Goal: Navigation & Orientation: Find specific page/section

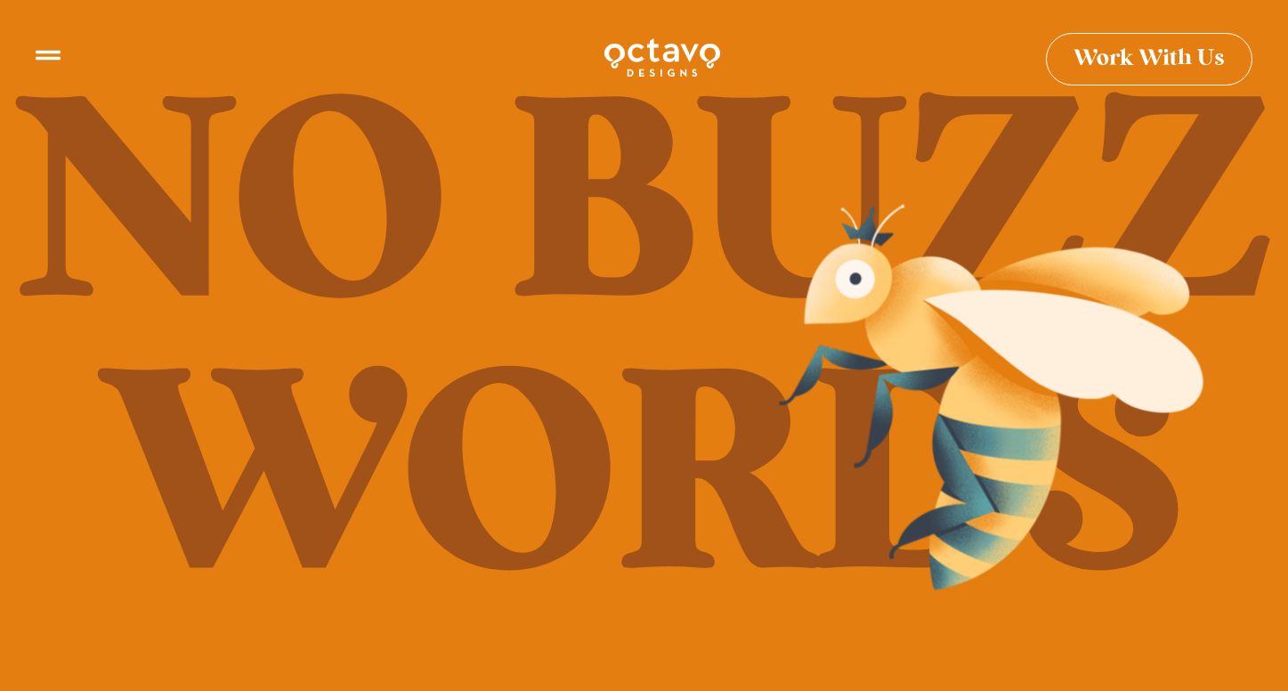
click at [1145, 481] on img at bounding box center [990, 396] width 445 height 409
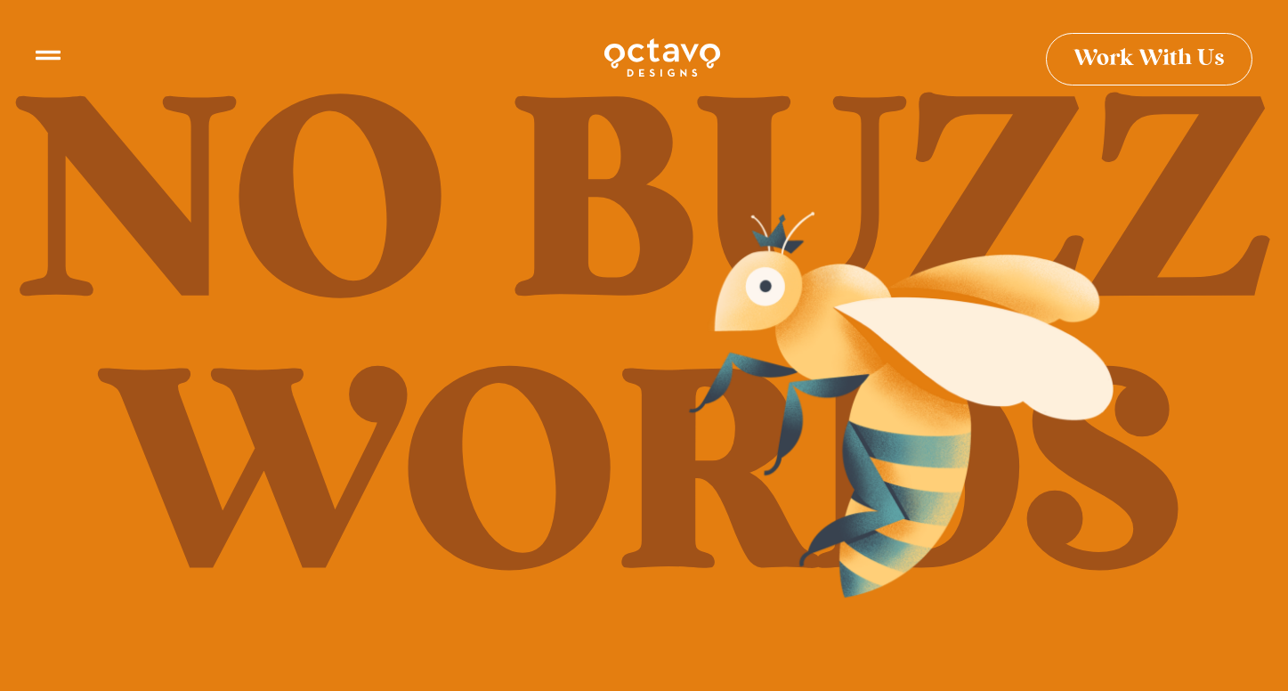
click at [1024, 492] on img at bounding box center [900, 404] width 445 height 409
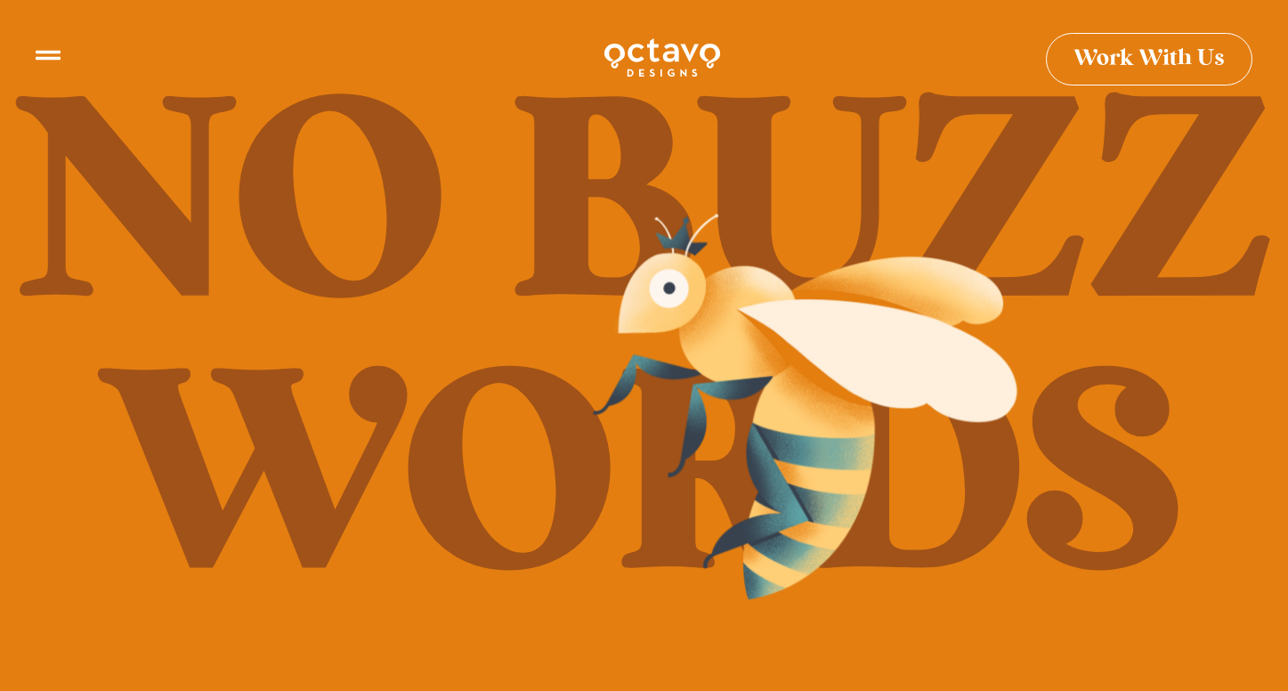
click at [869, 484] on img at bounding box center [804, 406] width 445 height 409
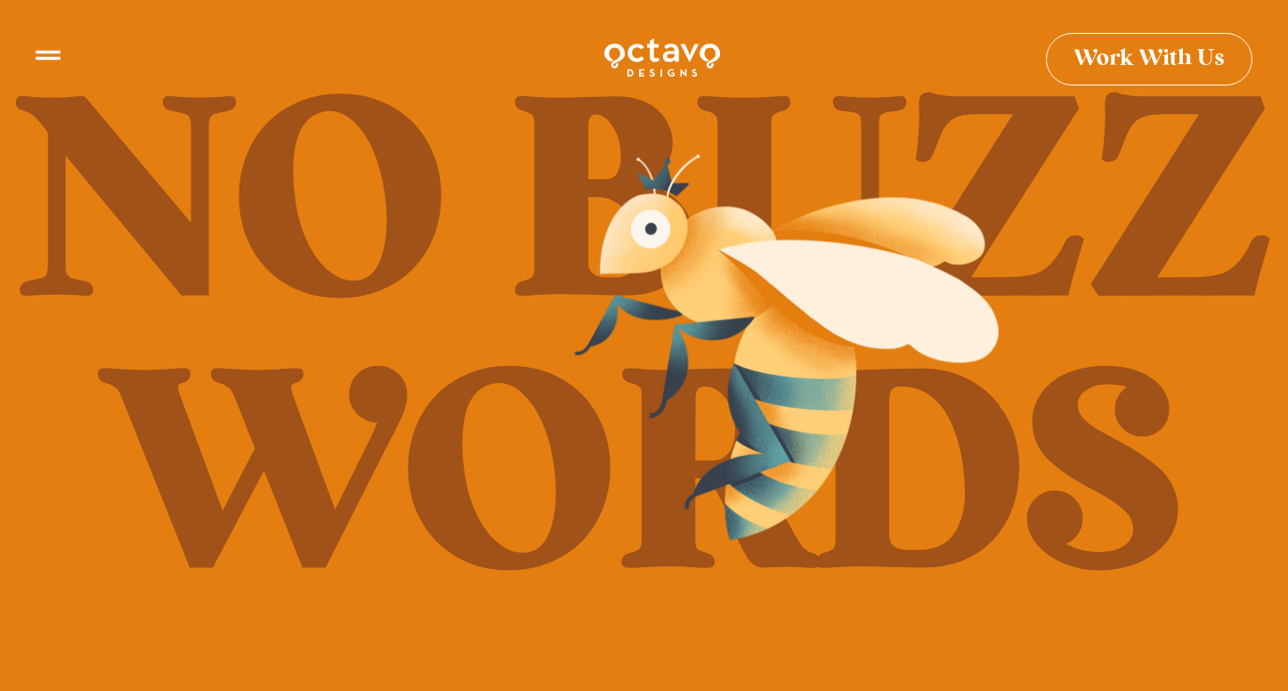
click at [856, 443] on img at bounding box center [785, 346] width 445 height 409
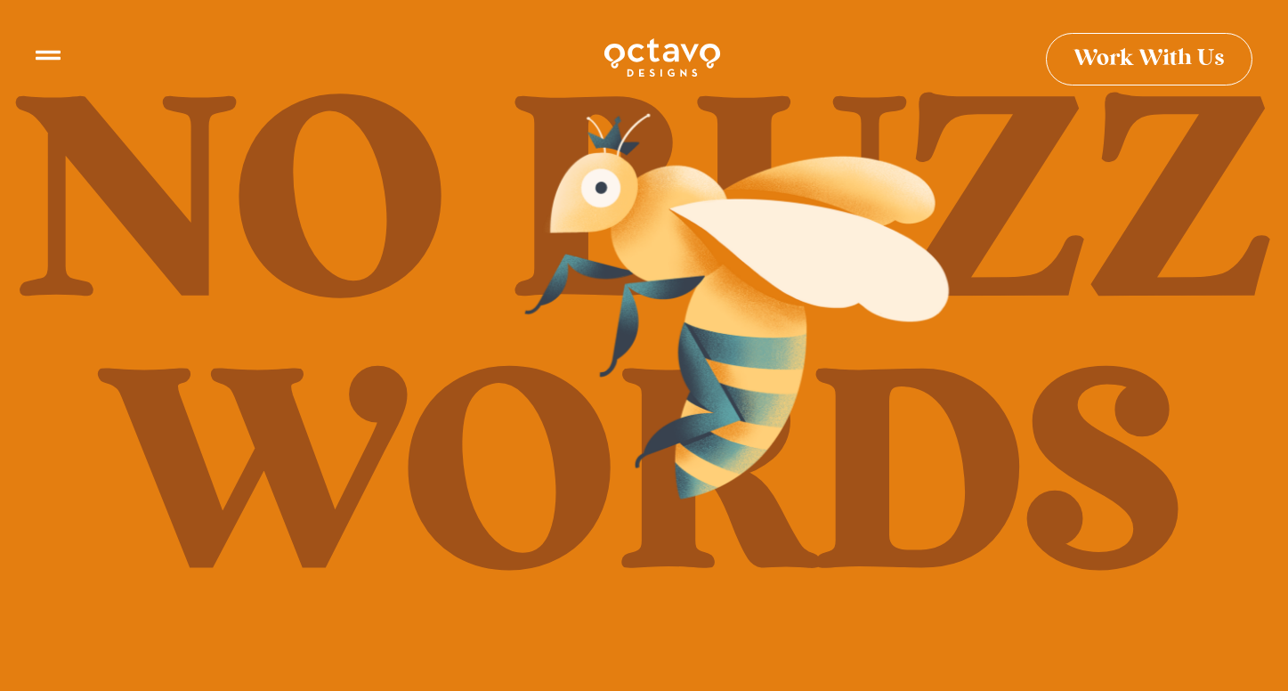
click at [777, 410] on img at bounding box center [736, 305] width 445 height 409
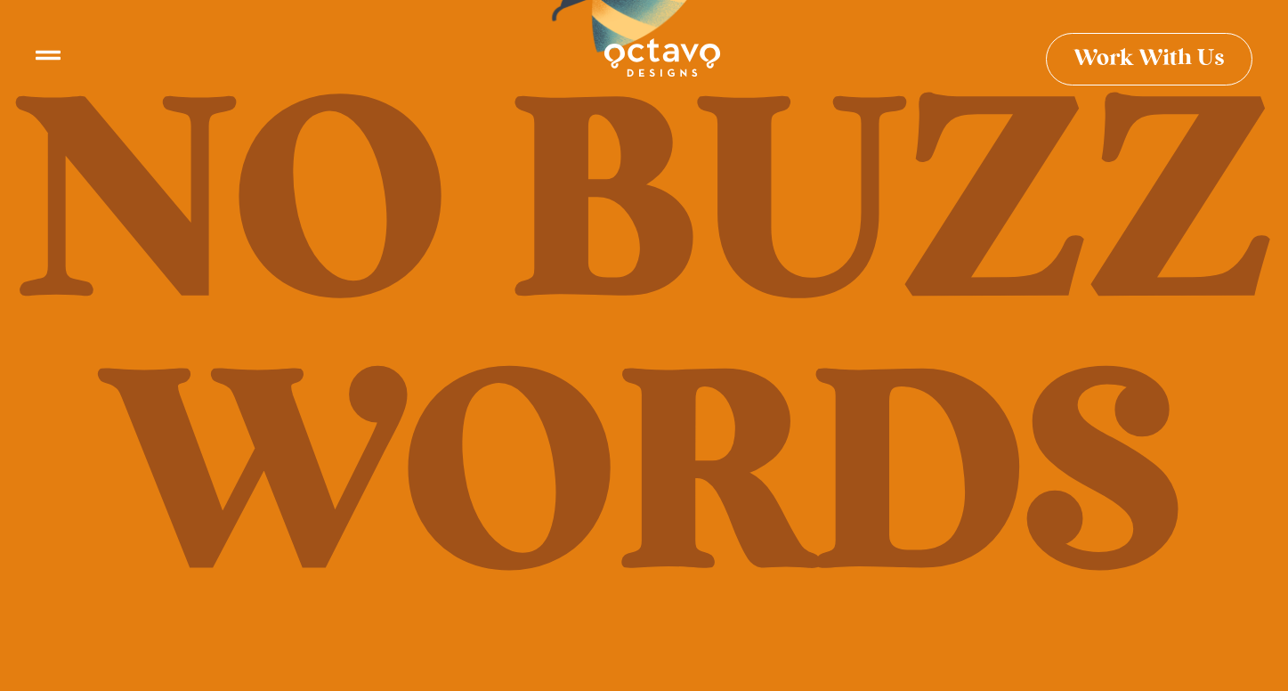
click at [652, 60] on img at bounding box center [662, 58] width 119 height 44
click at [46, 54] on icon at bounding box center [48, 48] width 25 height 25
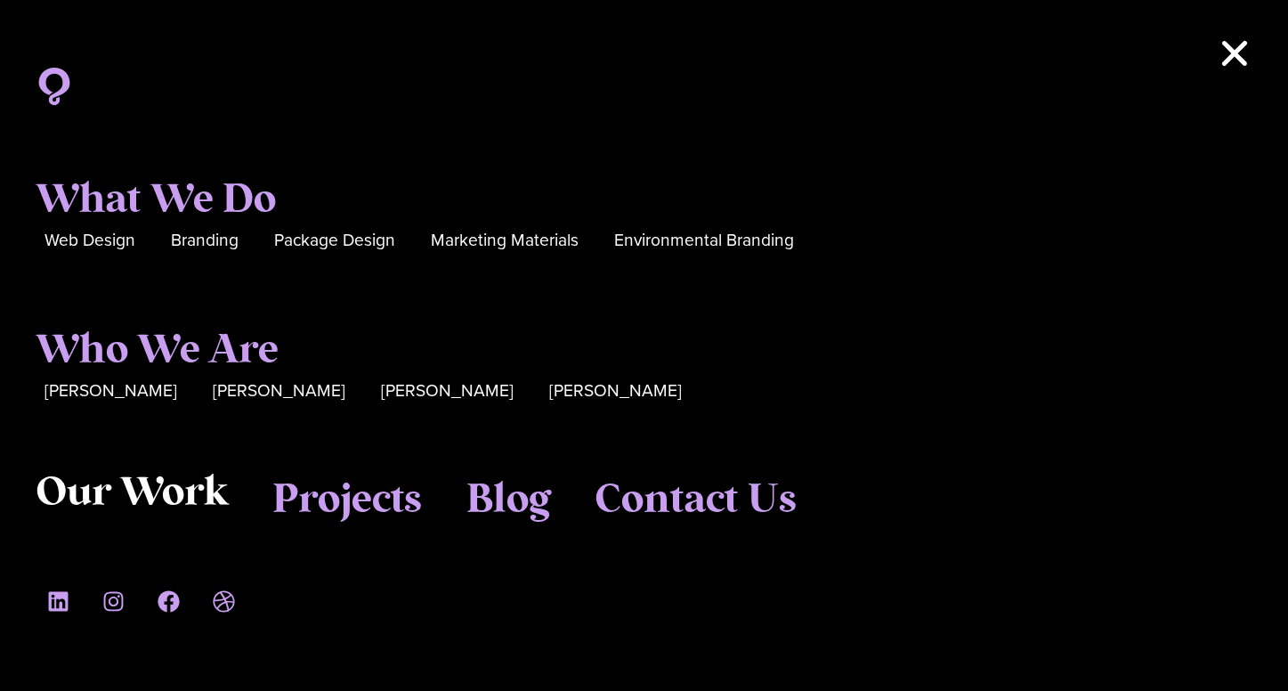
click at [128, 489] on span "Our Work" at bounding box center [132, 493] width 192 height 48
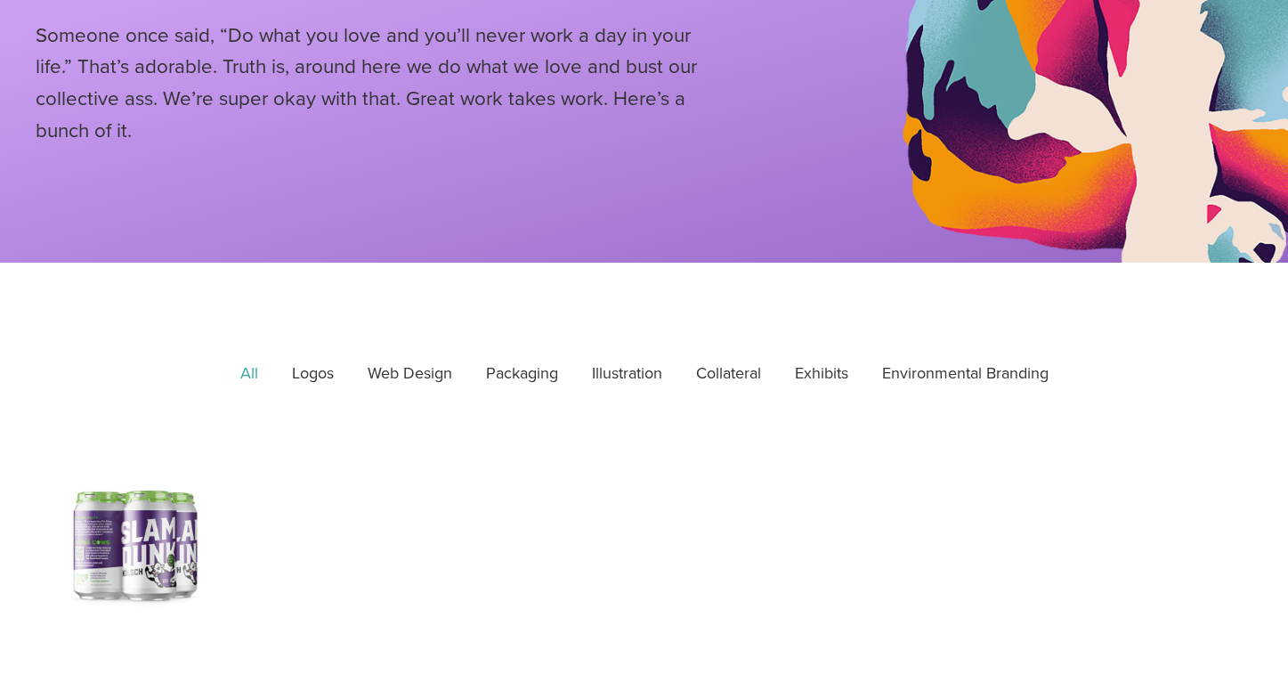
scroll to position [351, 0]
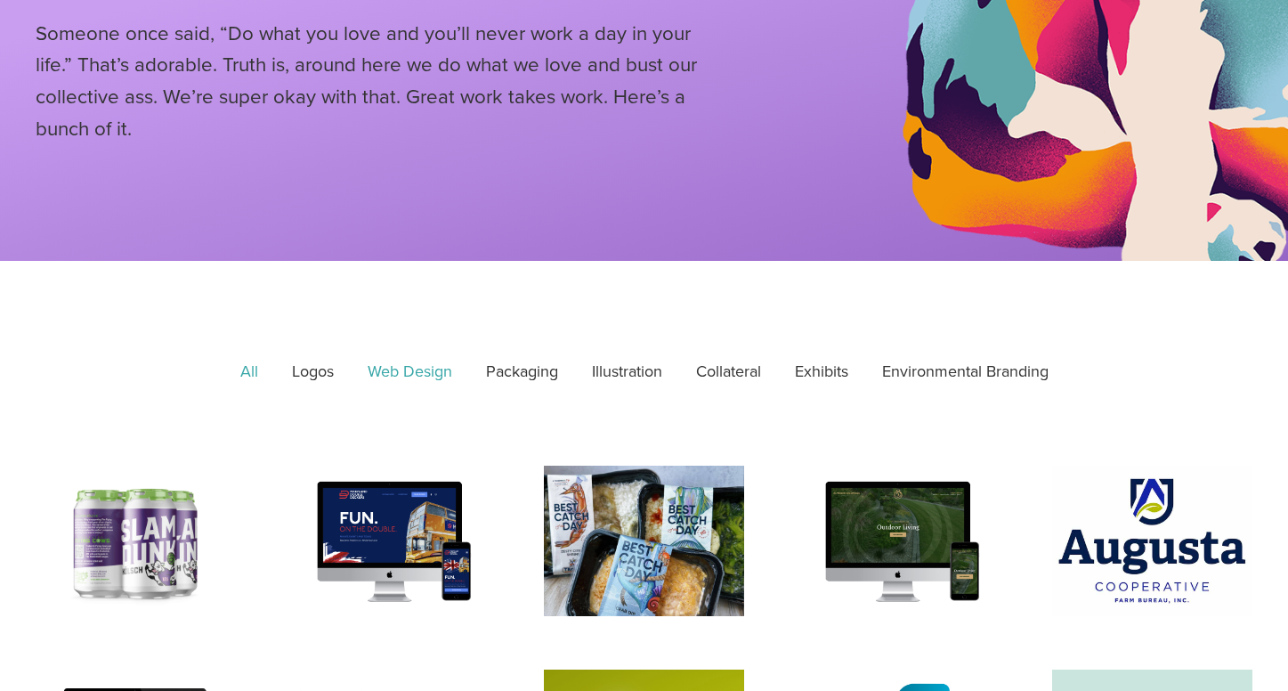
click at [412, 370] on link "Web Design" at bounding box center [409, 372] width 109 height 45
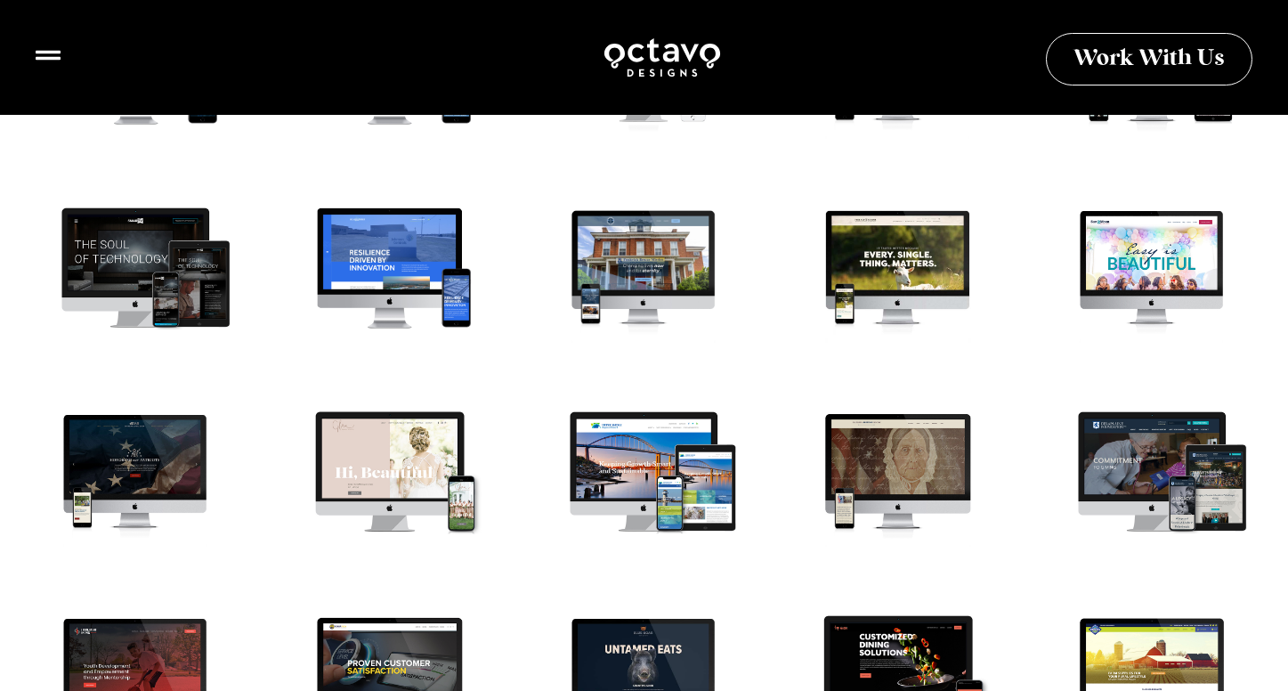
scroll to position [1033, 0]
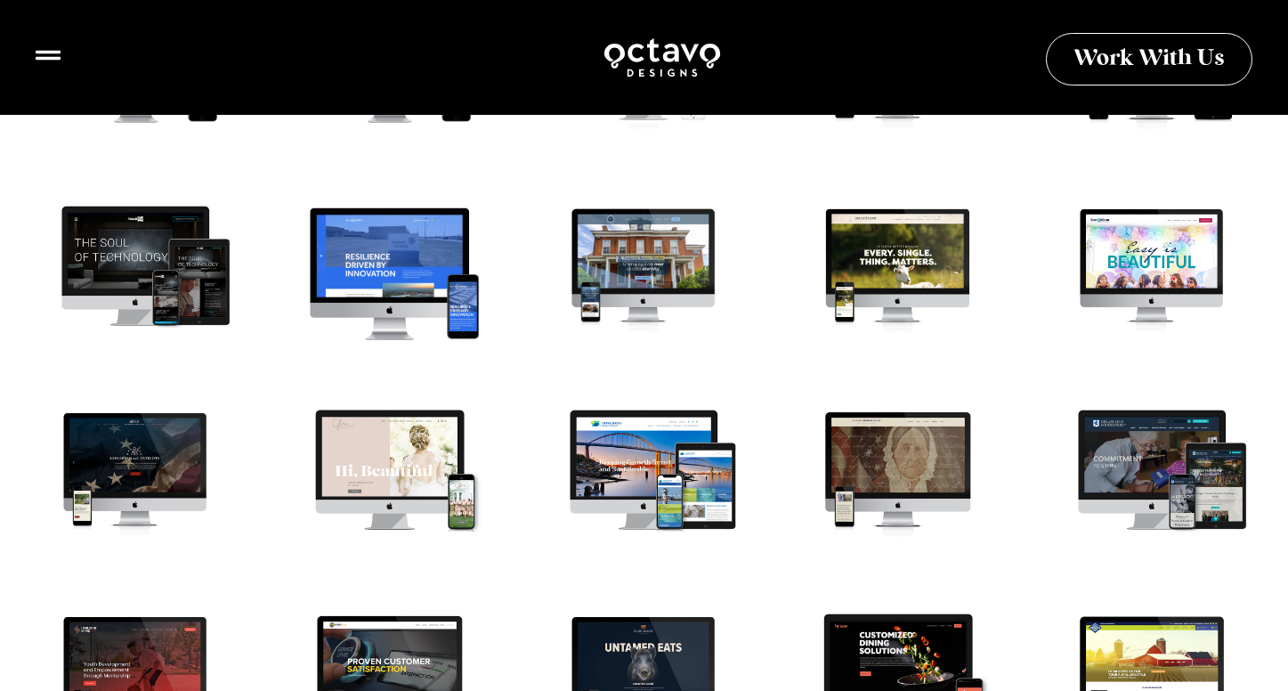
click at [411, 275] on div "Net Zero Power Website Redesign" at bounding box center [390, 273] width 221 height 166
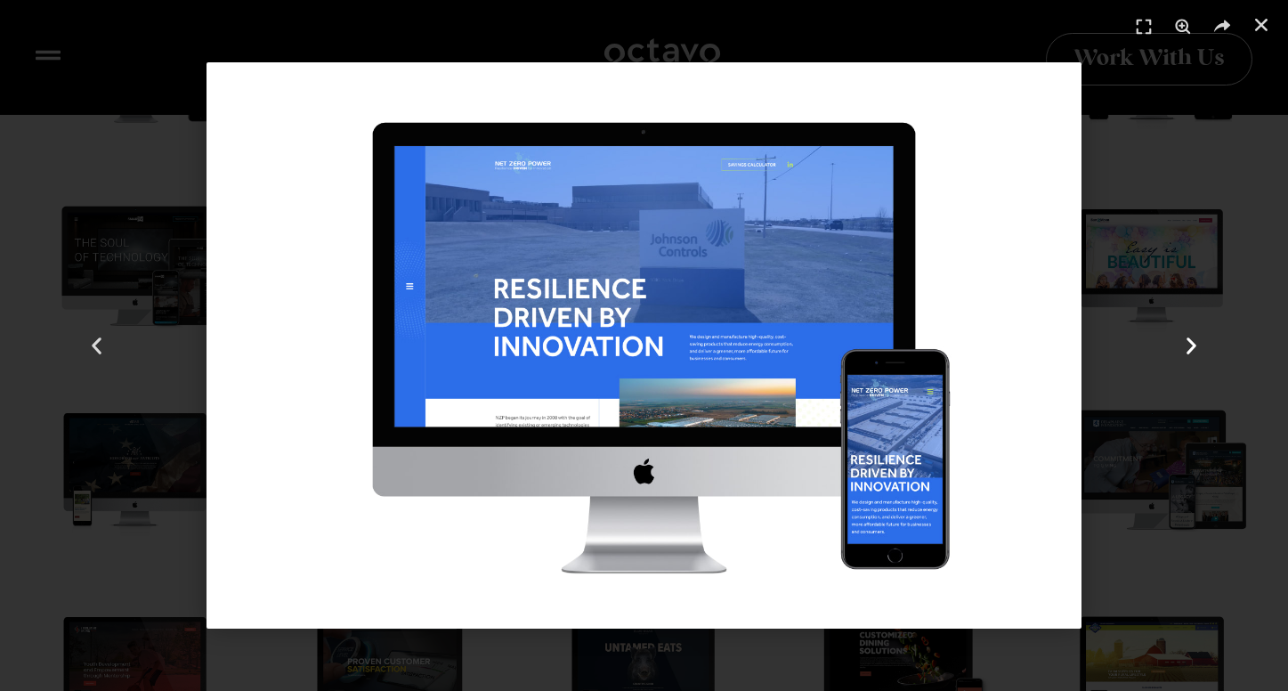
click at [1189, 345] on icon "Next slide" at bounding box center [1191, 346] width 22 height 22
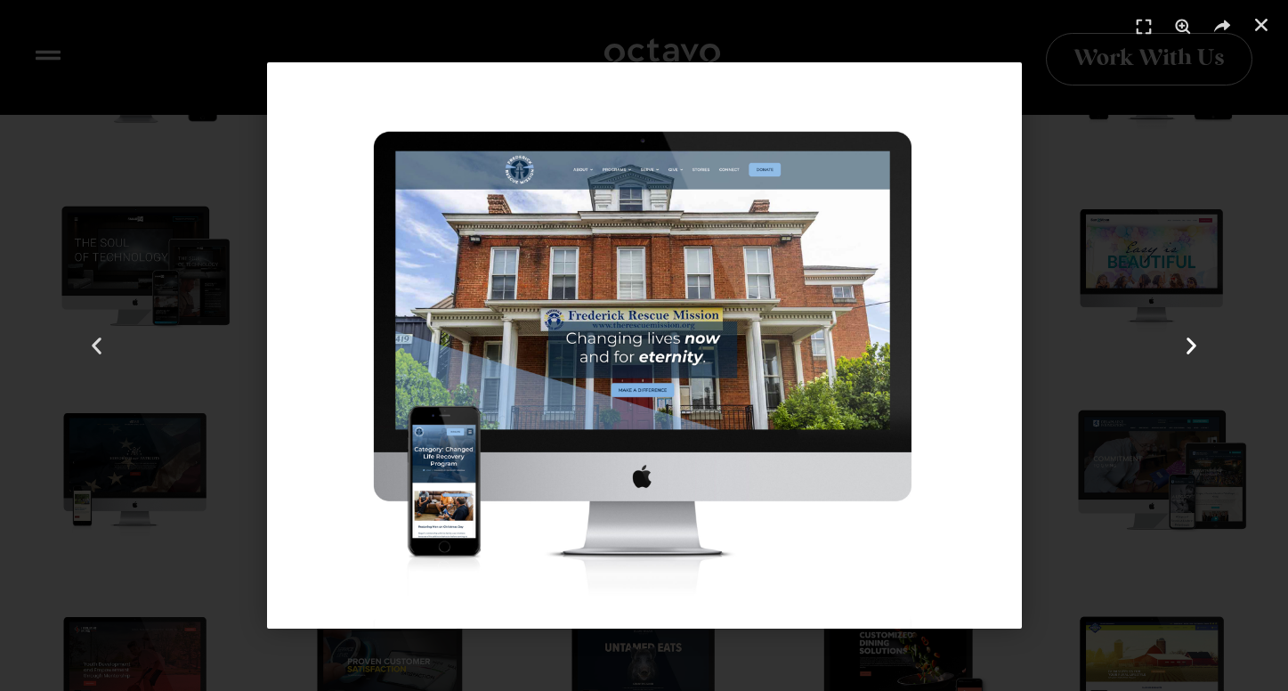
click at [1190, 347] on use "Next slide" at bounding box center [1192, 345] width 10 height 17
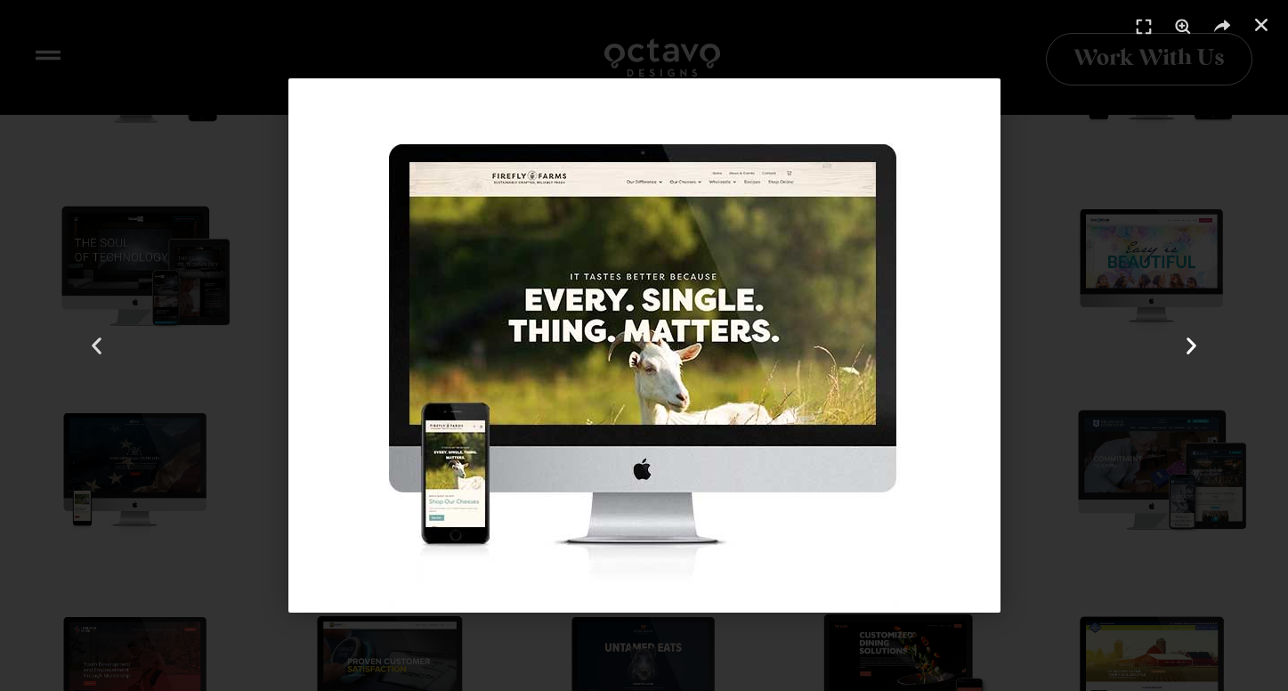
click at [1190, 347] on icon "Next slide" at bounding box center [1191, 346] width 22 height 22
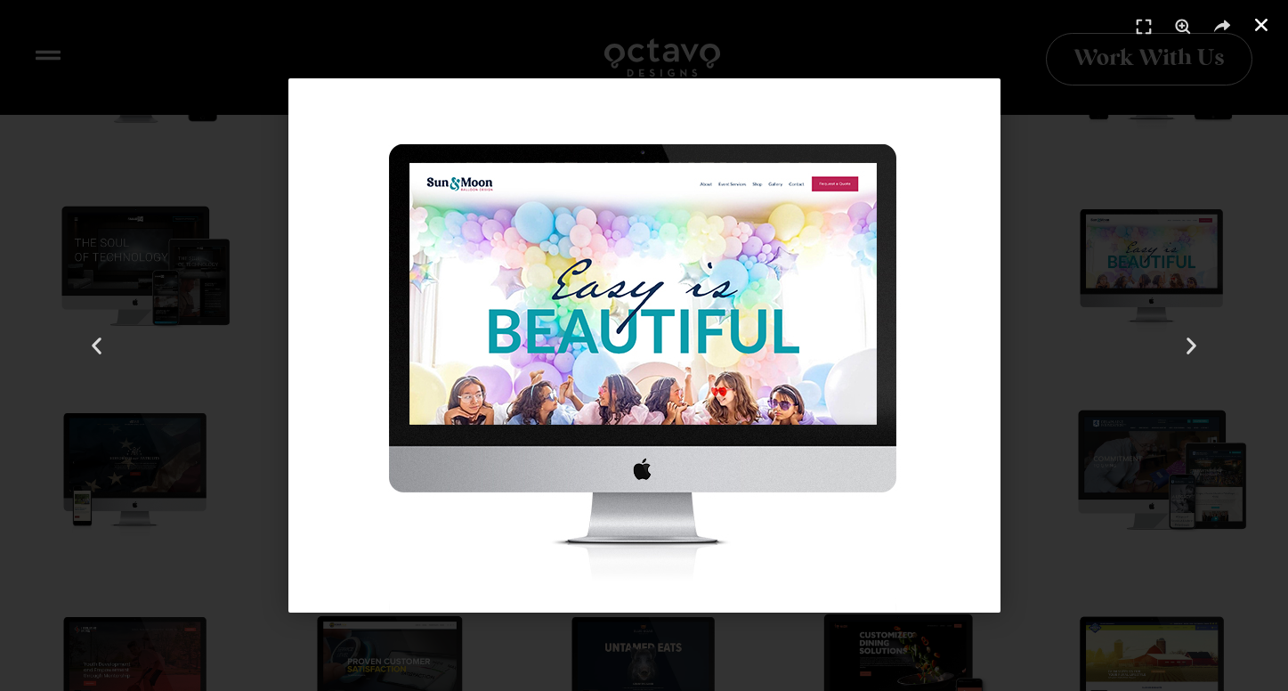
click at [1257, 25] on icon "Close (Esc)" at bounding box center [1261, 25] width 18 height 18
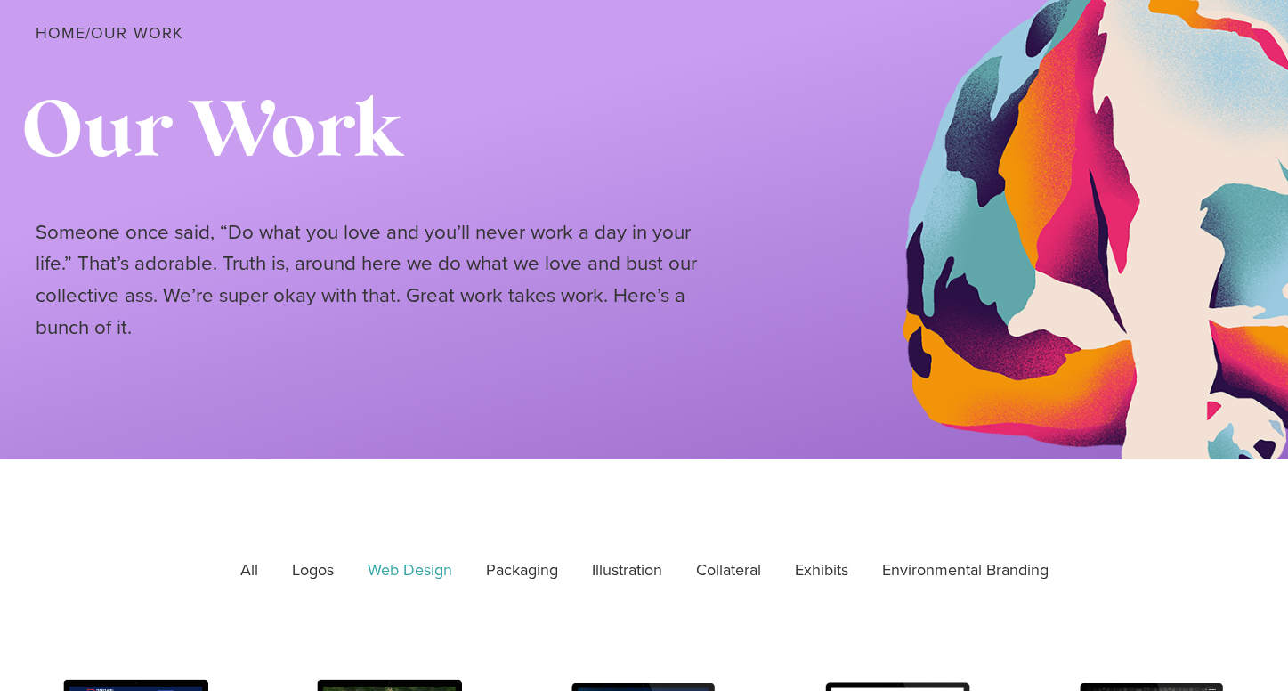
scroll to position [0, 0]
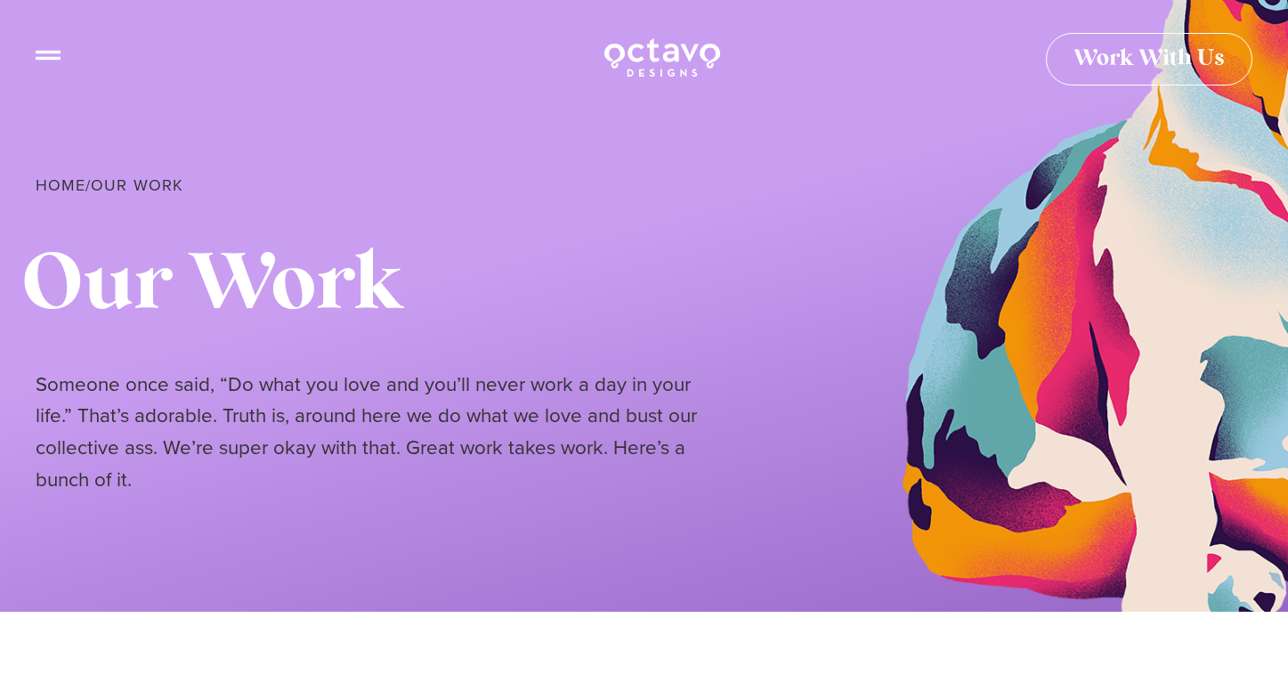
click at [46, 55] on icon at bounding box center [48, 48] width 25 height 25
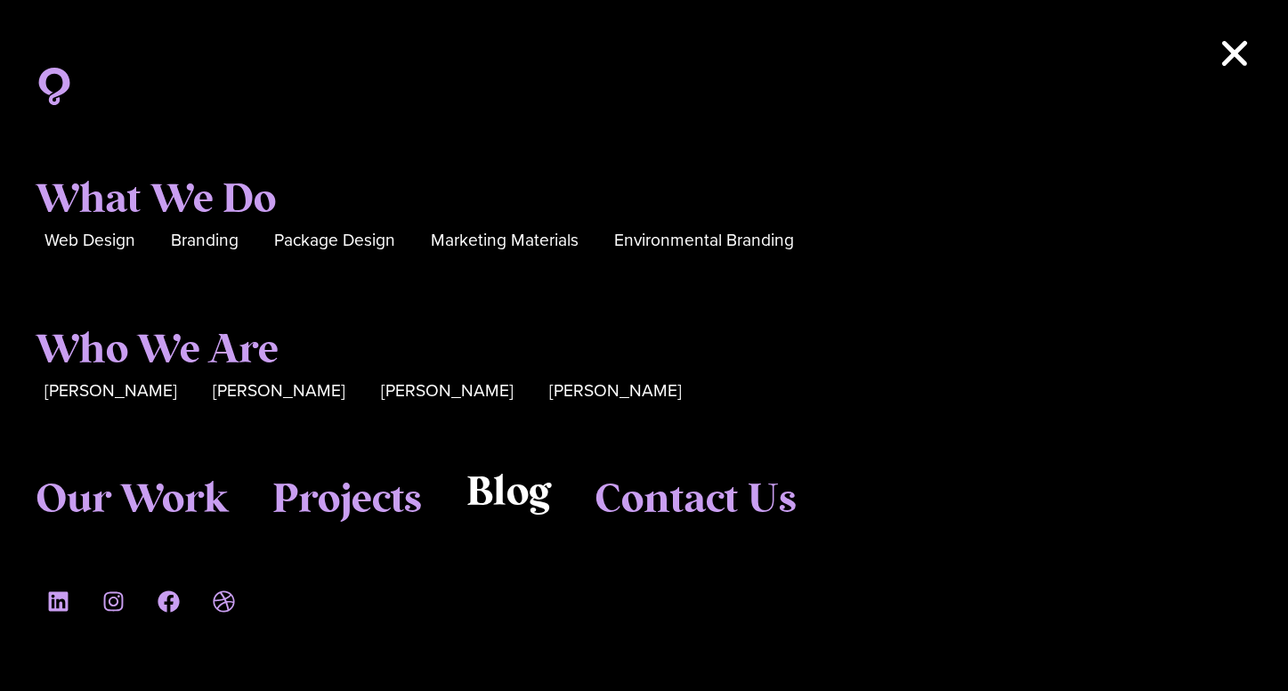
click at [541, 500] on span "Blog" at bounding box center [508, 493] width 84 height 48
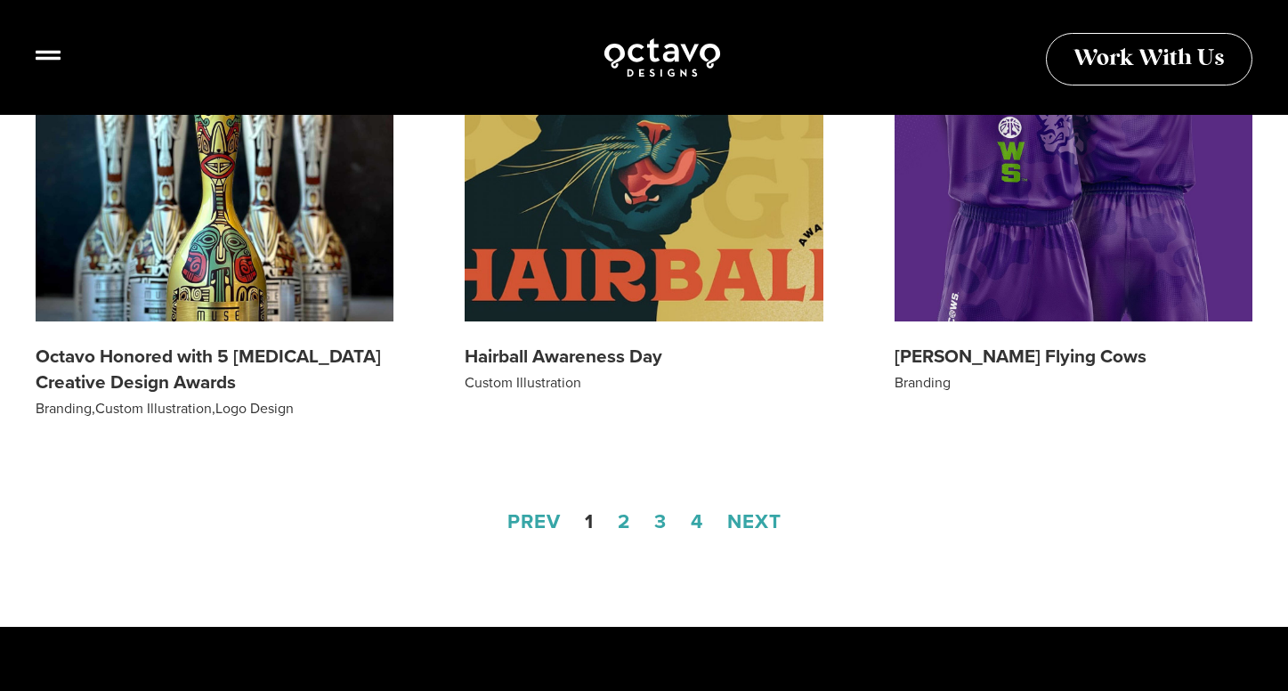
scroll to position [2215, 0]
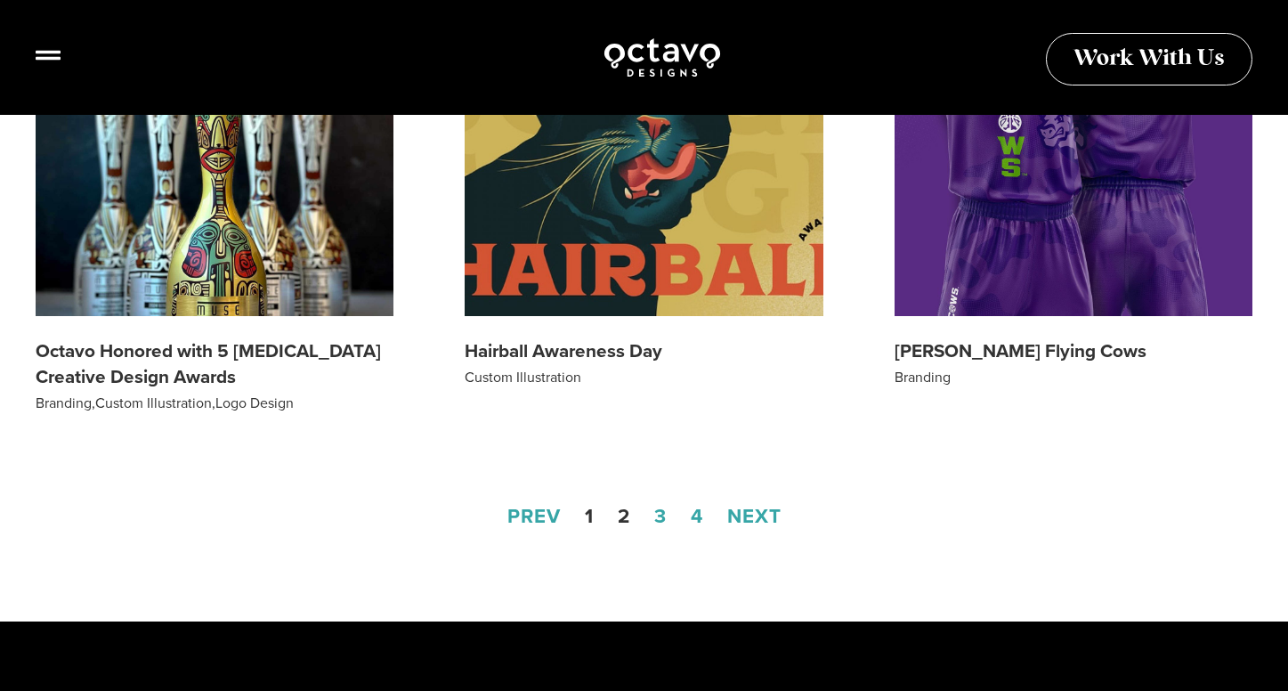
click at [622, 516] on link "Page 2" at bounding box center [624, 515] width 12 height 29
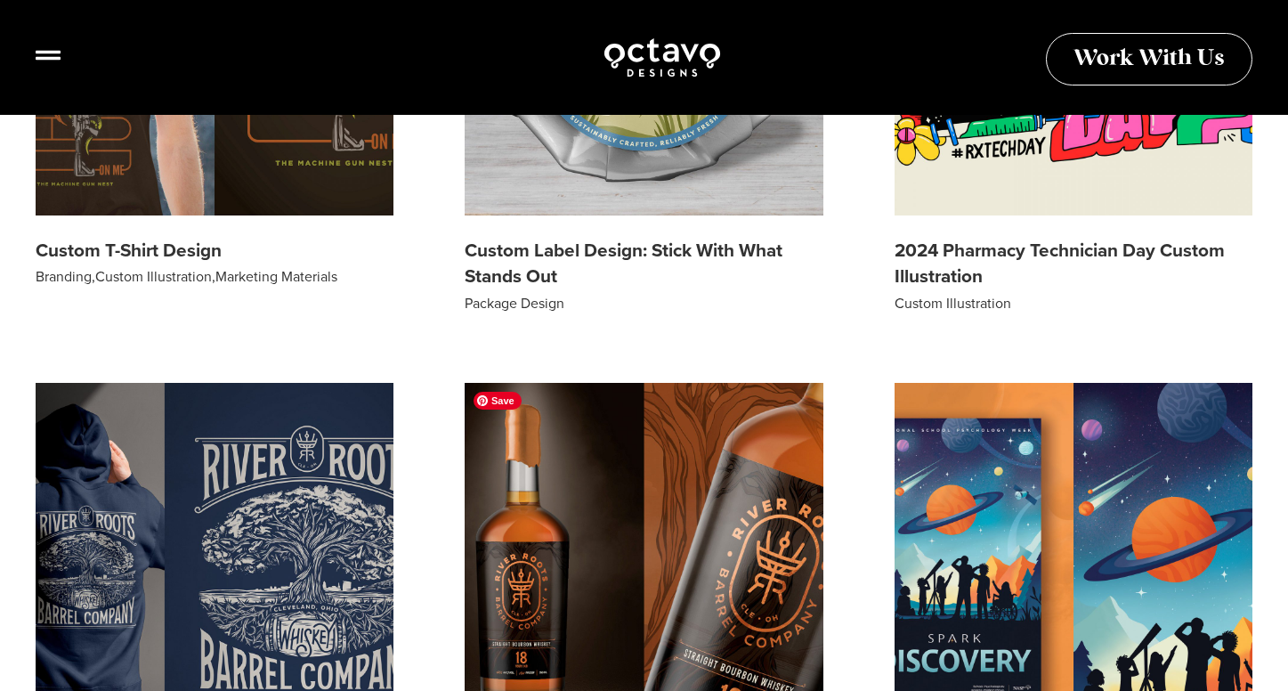
scroll to position [443, 0]
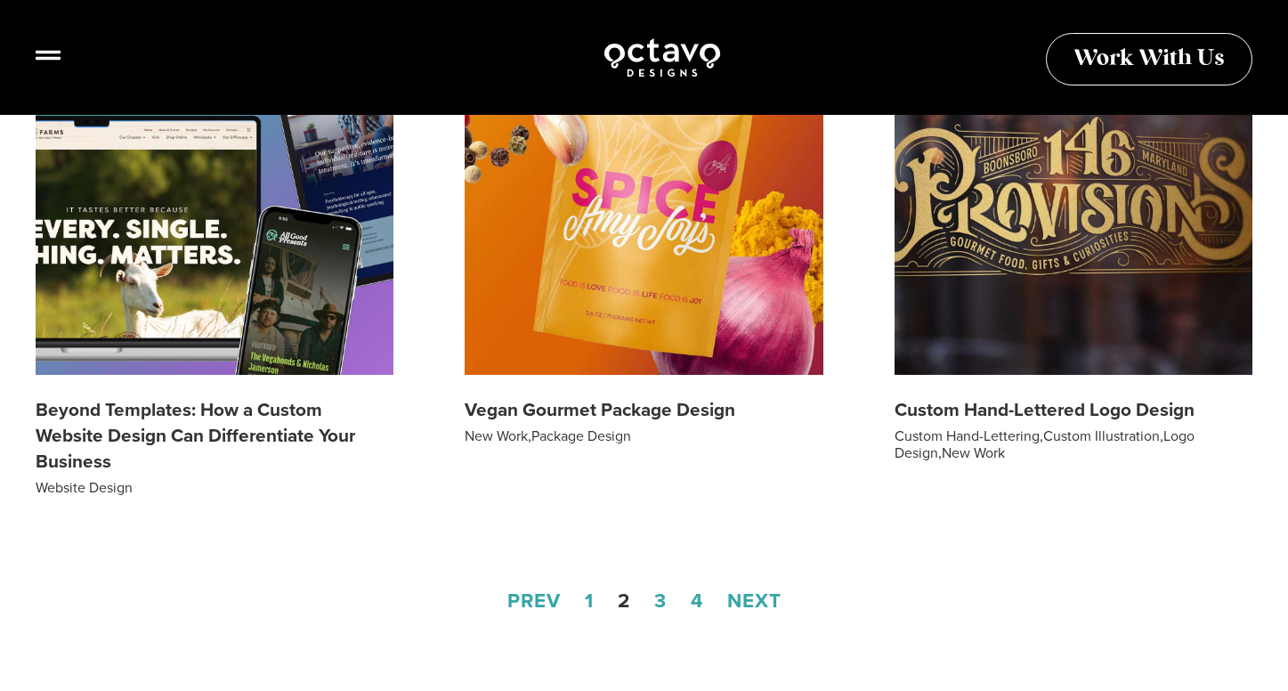
scroll to position [2368, 0]
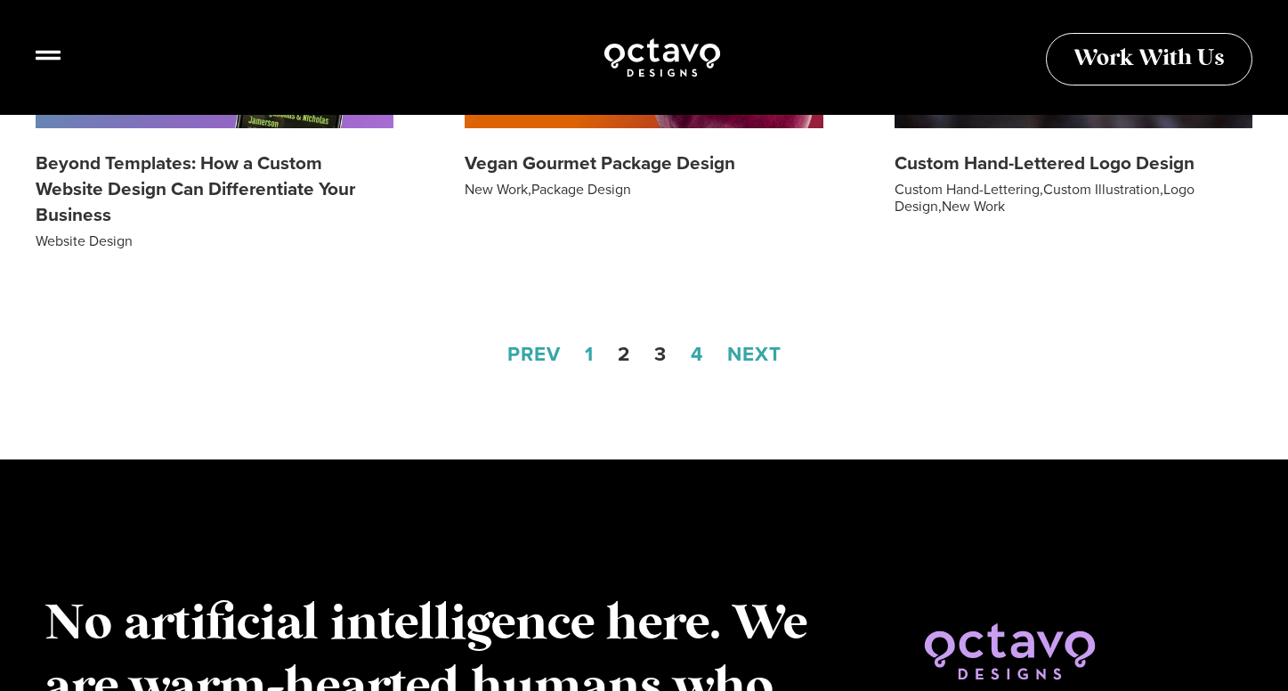
click at [659, 352] on link "Page 3" at bounding box center [660, 353] width 12 height 29
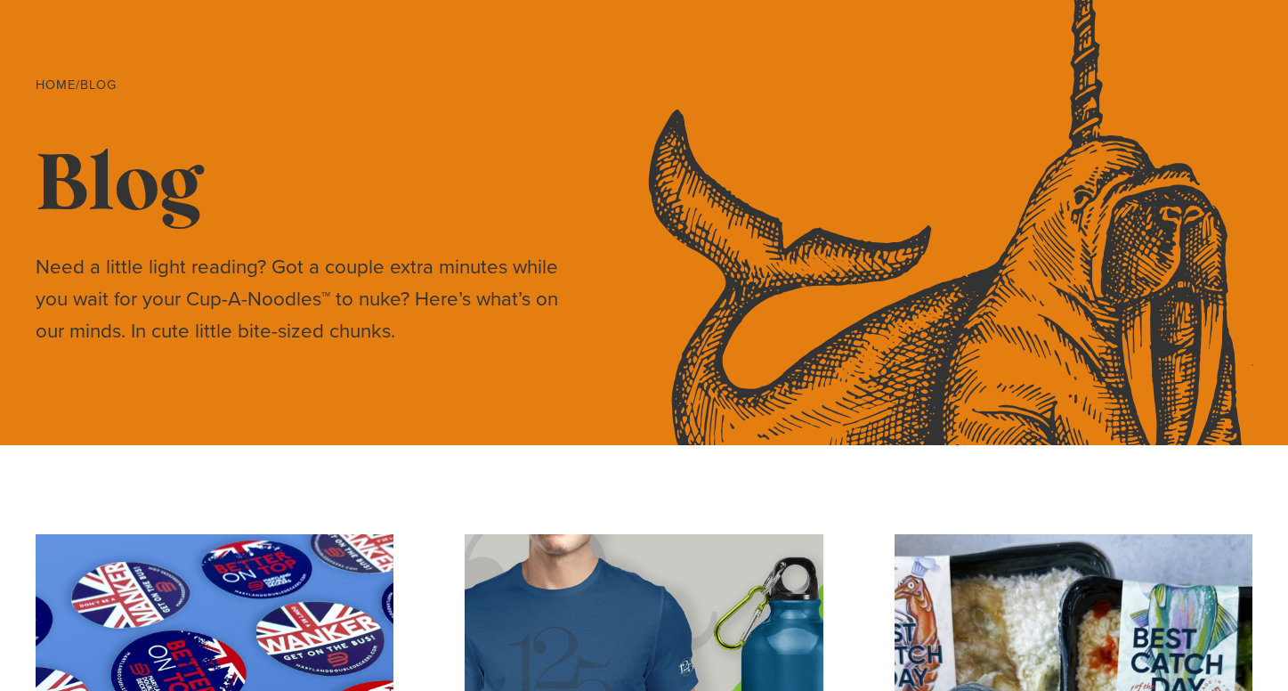
scroll to position [0, 0]
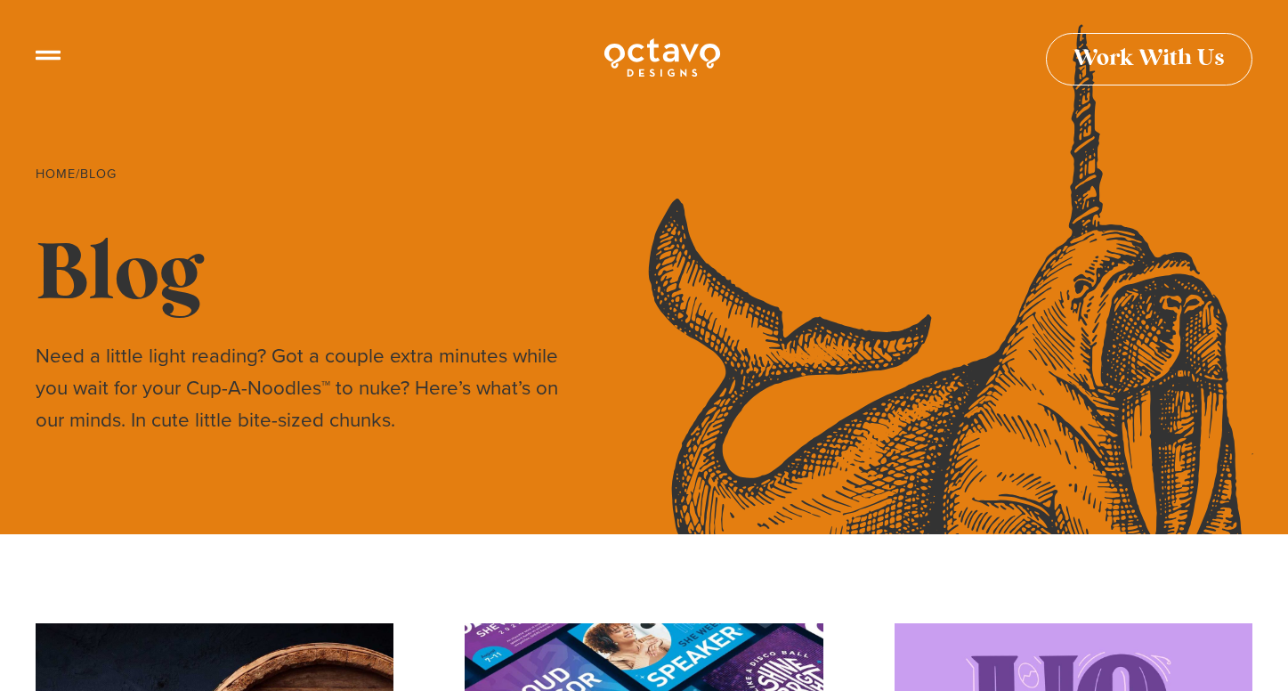
click at [45, 56] on icon at bounding box center [48, 48] width 25 height 25
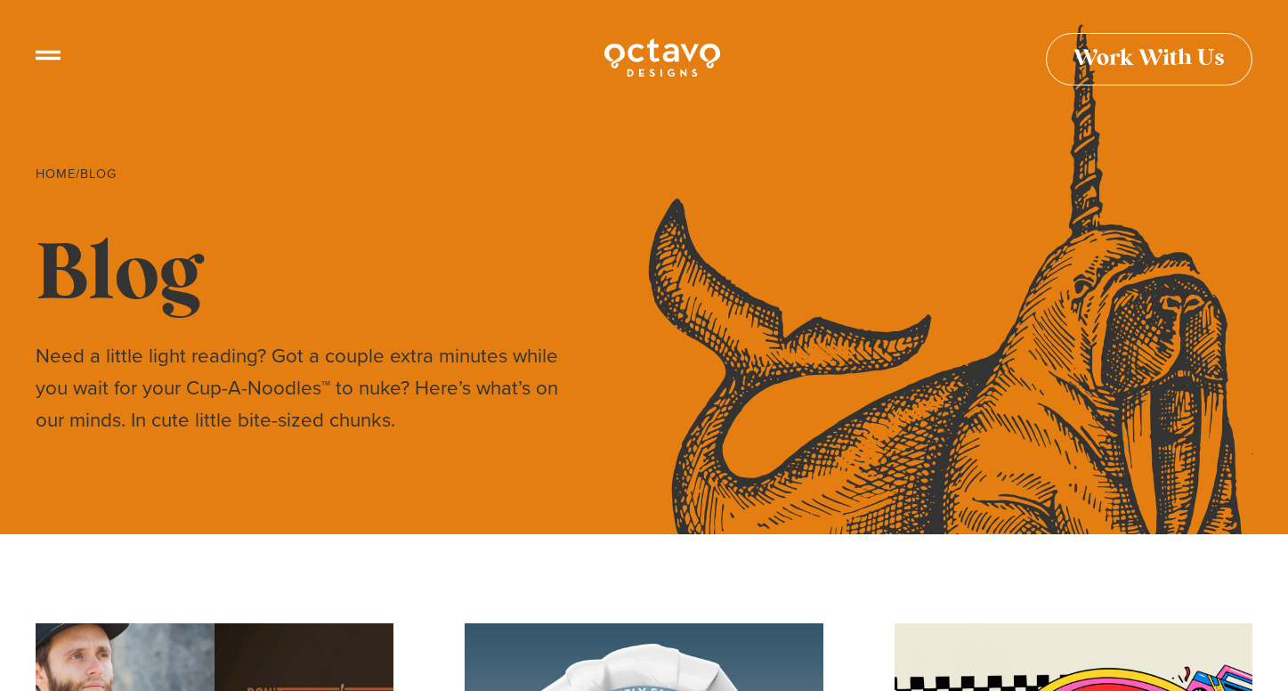
scroll to position [83, 0]
